Goal: Task Accomplishment & Management: Use online tool/utility

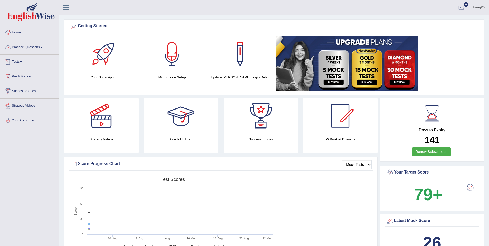
click at [27, 48] on link "Practice Questions" at bounding box center [29, 46] width 59 height 13
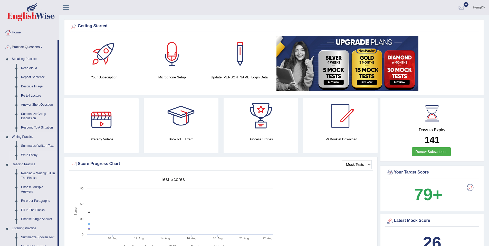
click at [33, 155] on link "Write Essay" at bounding box center [38, 154] width 39 height 9
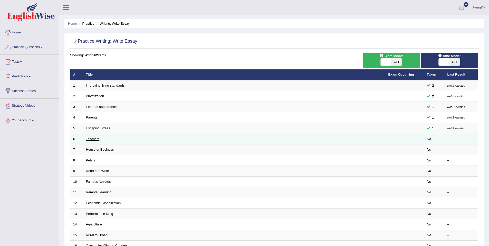
click at [90, 139] on link "Teachers" at bounding box center [93, 139] width 14 height 4
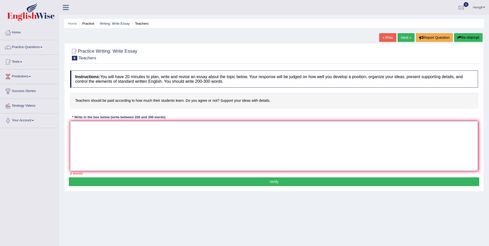
click at [90, 139] on textarea at bounding box center [274, 146] width 408 height 50
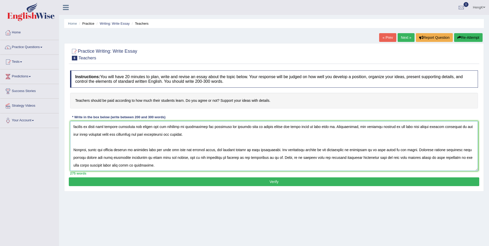
scroll to position [51, 0]
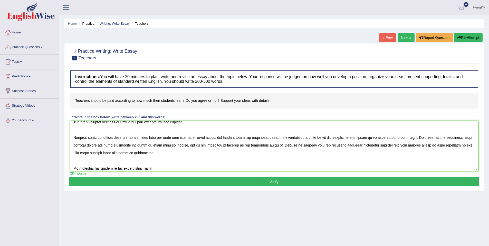
click at [147, 168] on textarea at bounding box center [274, 146] width 408 height 50
drag, startPoint x: 160, startPoint y: 168, endPoint x: 170, endPoint y: 168, distance: 9.8
click at [160, 168] on textarea at bounding box center [274, 146] width 408 height 50
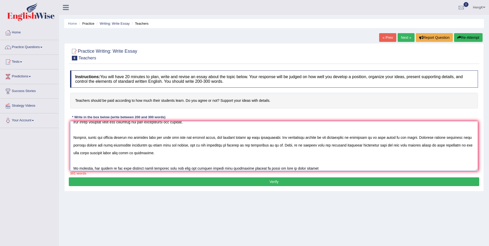
scroll to position [54, 0]
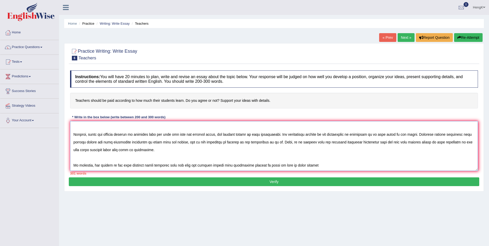
drag, startPoint x: 324, startPoint y: 169, endPoint x: 94, endPoint y: 168, distance: 229.3
click at [94, 168] on textarea at bounding box center [274, 146] width 408 height 50
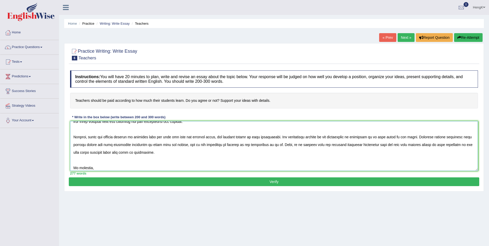
scroll to position [0, 0]
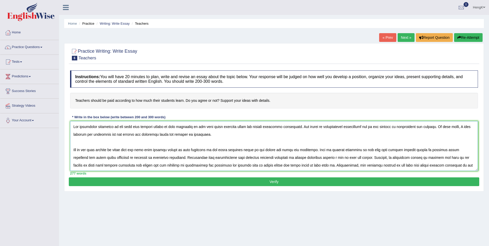
drag, startPoint x: 352, startPoint y: 157, endPoint x: 305, endPoint y: 163, distance: 47.4
click at [305, 163] on textarea at bounding box center [274, 146] width 408 height 50
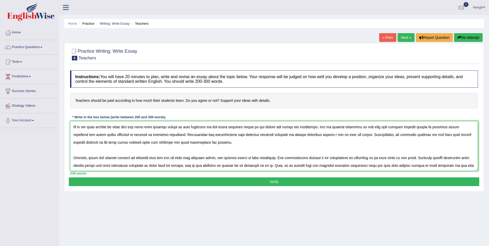
scroll to position [46, 0]
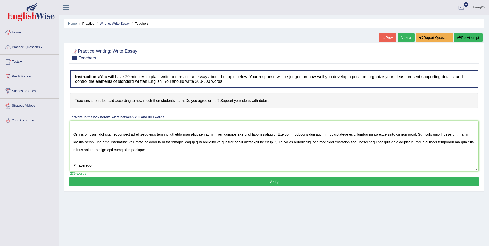
click at [244, 157] on textarea at bounding box center [274, 146] width 408 height 50
click at [150, 165] on textarea at bounding box center [274, 146] width 408 height 50
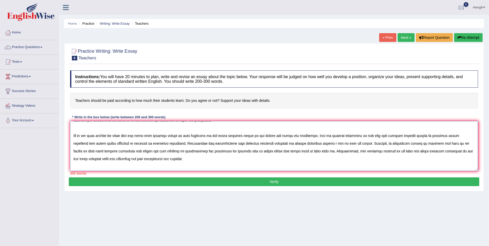
scroll to position [26, 0]
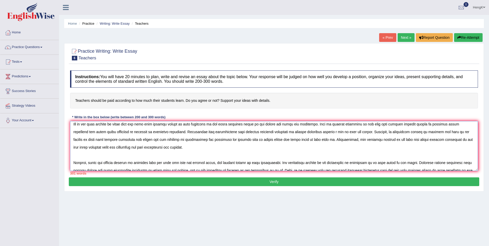
drag, startPoint x: 352, startPoint y: 131, endPoint x: 306, endPoint y: 141, distance: 48.0
click at [306, 141] on textarea at bounding box center [274, 146] width 408 height 50
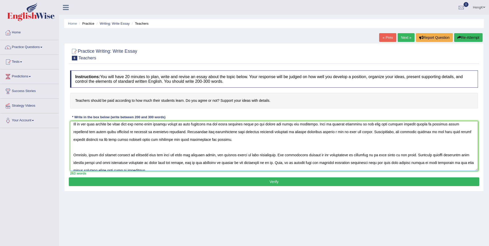
scroll to position [46, 0]
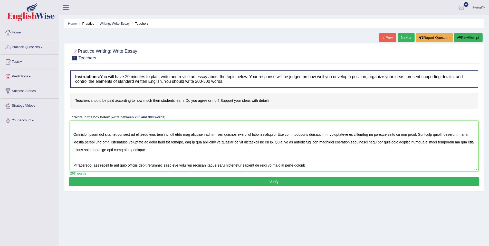
click at [333, 164] on textarea at bounding box center [274, 146] width 408 height 50
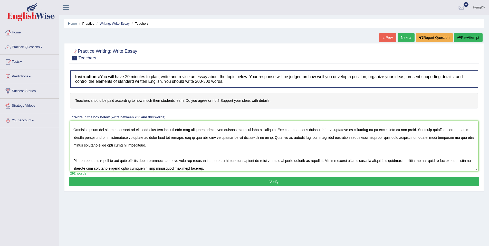
type textarea "The increasing influence of the idea that teacher should be paid according to h…"
click at [276, 182] on button "Verify" at bounding box center [274, 181] width 411 height 9
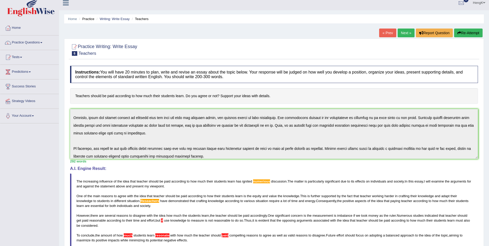
scroll to position [2, 0]
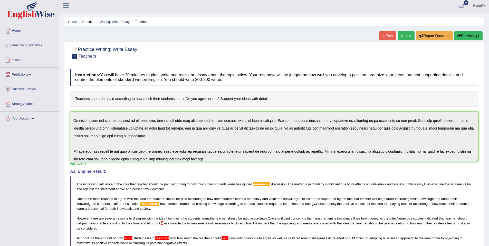
drag, startPoint x: 273, startPoint y: 99, endPoint x: 82, endPoint y: 98, distance: 191.3
click at [83, 97] on h4 "Teachers should be paid according to how much their students learn. Do you agre…" at bounding box center [274, 99] width 408 height 16
click at [81, 99] on h4 "Teachers should be paid according to how much their students learn. Do you agre…" at bounding box center [274, 99] width 408 height 16
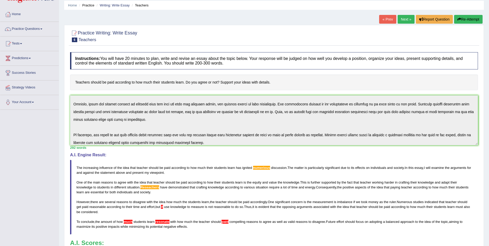
scroll to position [27, 0]
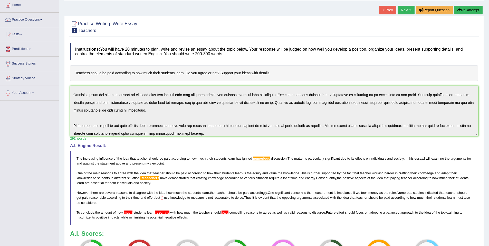
click at [471, 9] on button "Re-Attempt" at bounding box center [468, 10] width 28 height 9
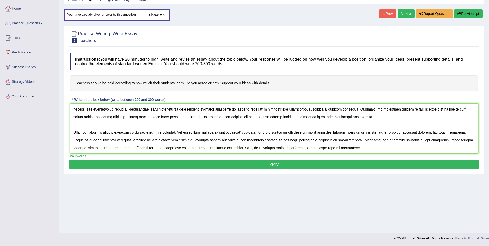
scroll to position [43, 0]
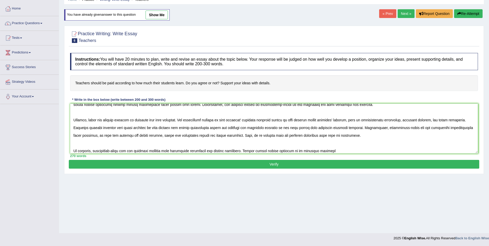
click at [309, 152] on textarea at bounding box center [274, 128] width 408 height 50
click at [351, 149] on textarea at bounding box center [274, 128] width 408 height 50
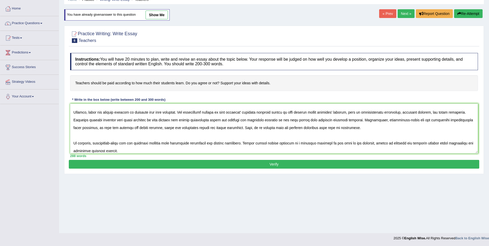
type textarea "The increasing influence of performance-based pay for teachers has ignited nume…"
click at [273, 163] on button "Verify" at bounding box center [274, 164] width 411 height 9
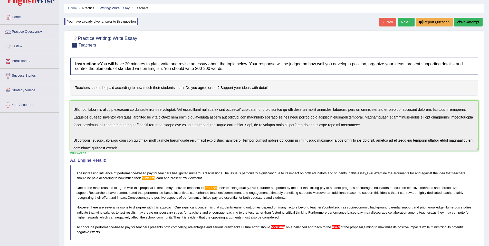
scroll to position [0, 0]
